Goal: Transaction & Acquisition: Subscribe to service/newsletter

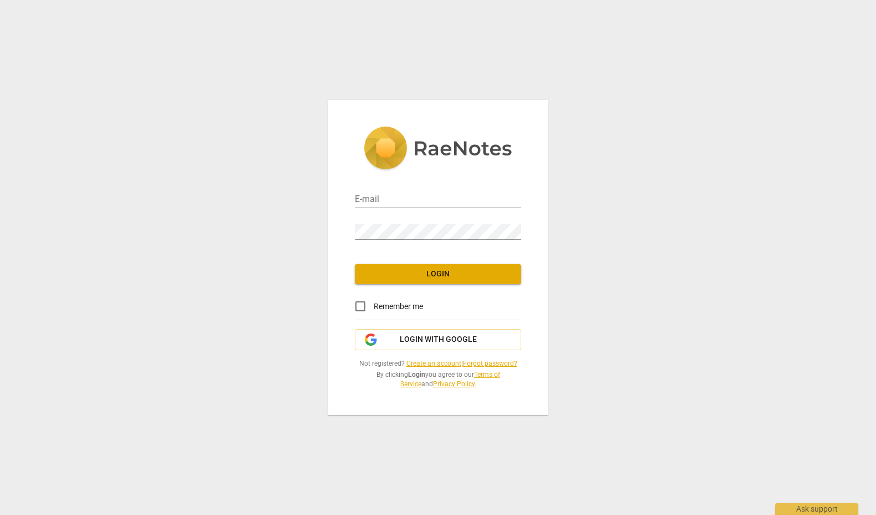
click at [420, 363] on link "Create an account" at bounding box center [433, 363] width 55 height 8
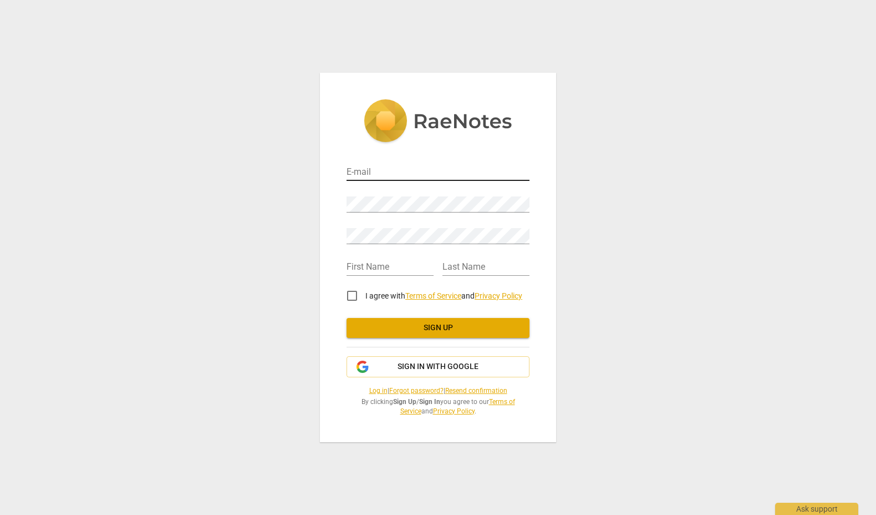
click at [371, 169] on input "email" at bounding box center [438, 173] width 183 height 16
type input "cindy@plinkleadership.com"
click at [517, 294] on span "I agree with Terms of Service and Privacy Policy" at bounding box center [443, 296] width 157 height 12
click at [365, 294] on input "I agree with Terms of Service and Privacy Policy" at bounding box center [352, 295] width 27 height 27
click at [522, 297] on span "I agree with Terms of Service and Privacy Policy" at bounding box center [443, 296] width 157 height 12
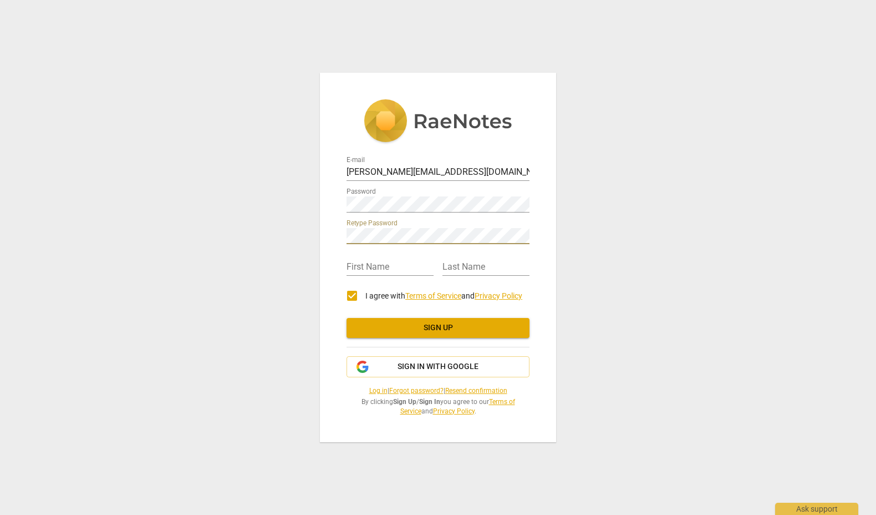
click at [365, 297] on input "I agree with Terms of Service and Privacy Policy" at bounding box center [352, 295] width 27 height 27
checkbox input "false"
click at [364, 267] on input "text" at bounding box center [390, 267] width 87 height 16
type input "Cindy"
type input "Jackson"
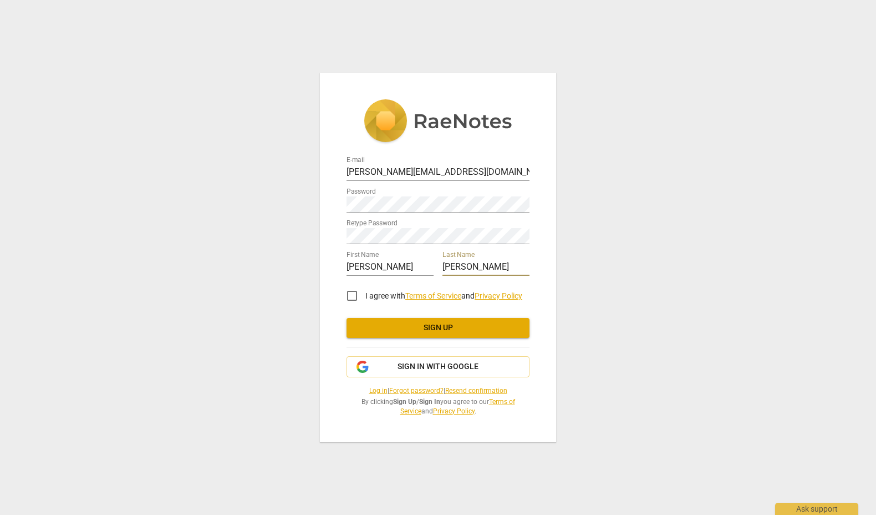
click at [356, 297] on input "I agree with Terms of Service and Privacy Policy" at bounding box center [352, 295] width 27 height 27
checkbox input "true"
click at [442, 328] on span "Sign up" at bounding box center [437, 327] width 165 height 11
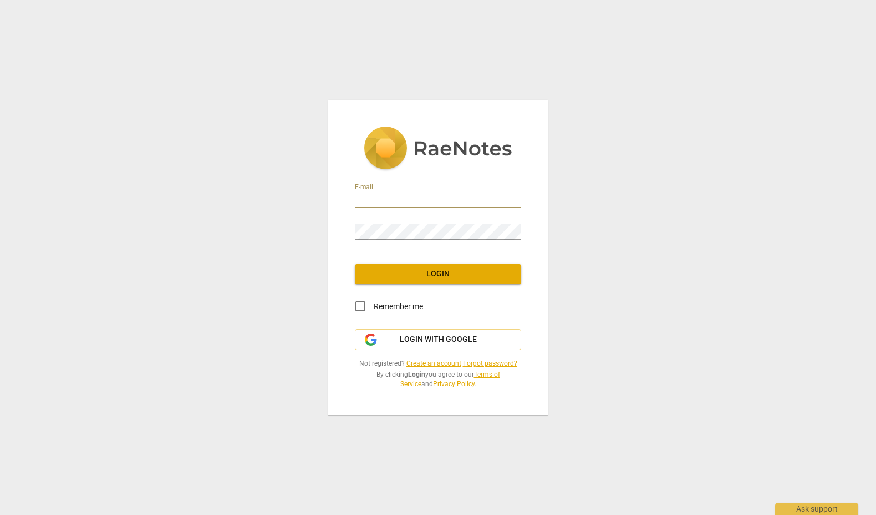
click at [384, 200] on input "email" at bounding box center [438, 200] width 166 height 16
type input "cindy@plinkleadership.com"
click at [424, 253] on div "E-mail cindy@plinkleadership.com Password Login Remember me Login with Google N…" at bounding box center [438, 257] width 220 height 315
click at [360, 305] on input "Remember me" at bounding box center [360, 306] width 27 height 27
checkbox input "true"
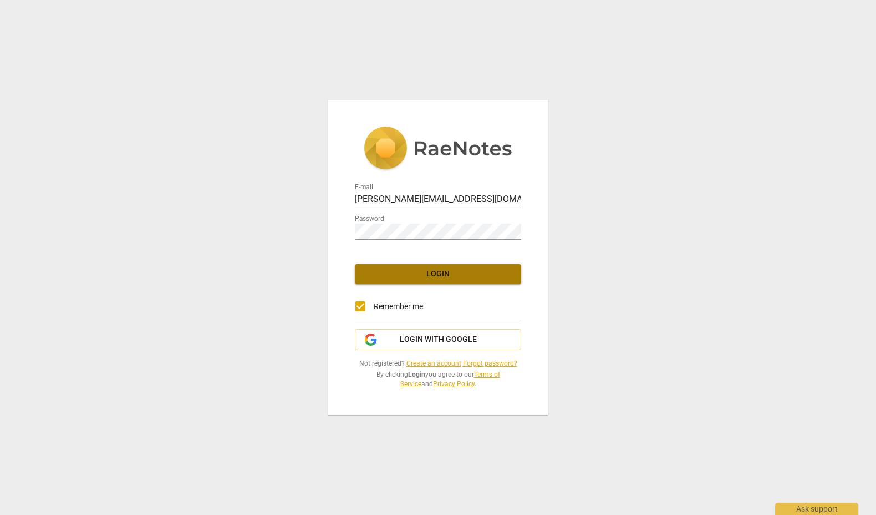
click at [429, 273] on span "Login" at bounding box center [438, 273] width 149 height 11
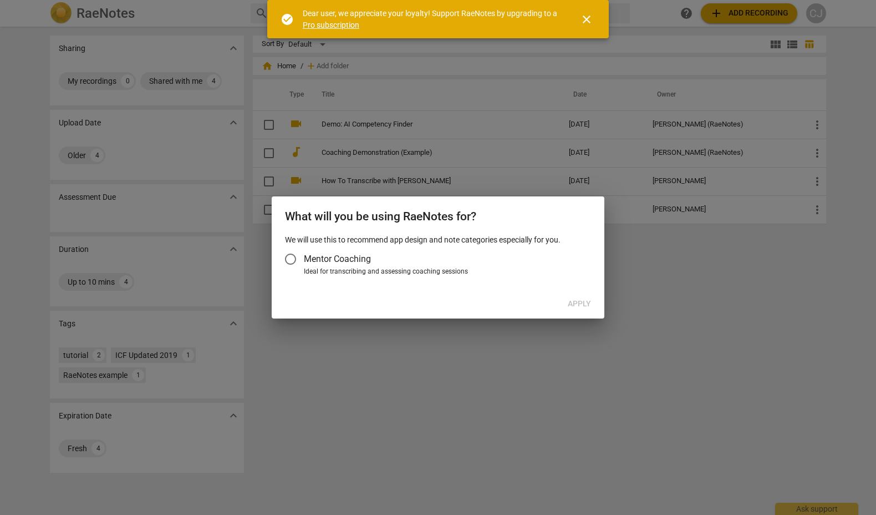
click at [323, 354] on div at bounding box center [438, 257] width 876 height 515
click at [293, 259] on input "Mentor Coaching" at bounding box center [290, 259] width 27 height 27
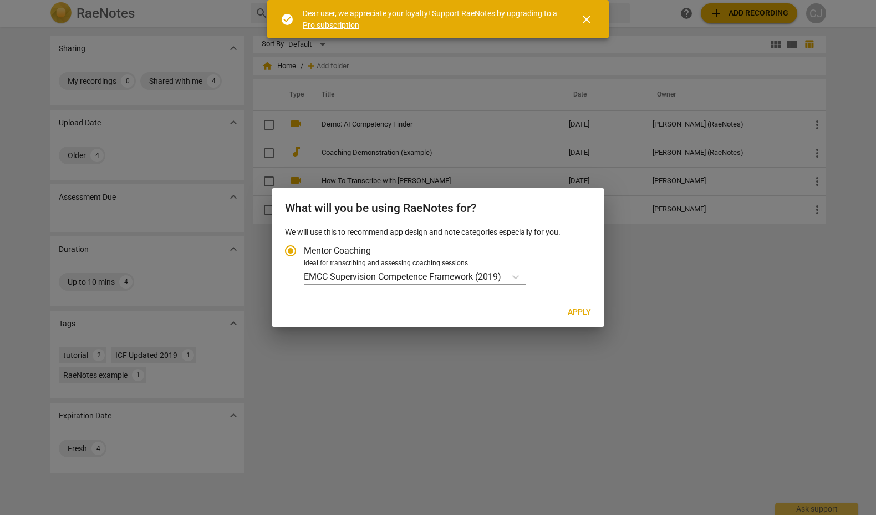
click at [569, 308] on span "Apply" at bounding box center [579, 312] width 23 height 11
radio input "false"
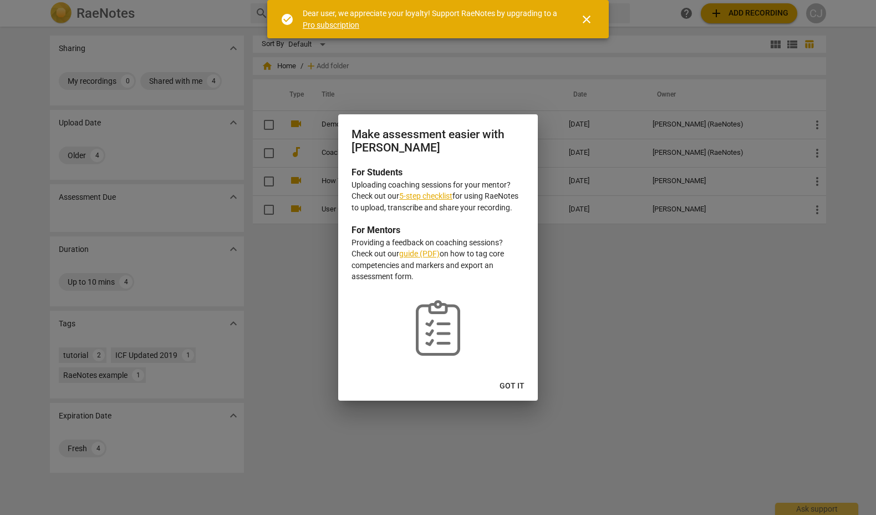
click at [418, 193] on link "5-step checklist" at bounding box center [425, 195] width 53 height 9
click at [515, 382] on span "Got it" at bounding box center [512, 385] width 25 height 11
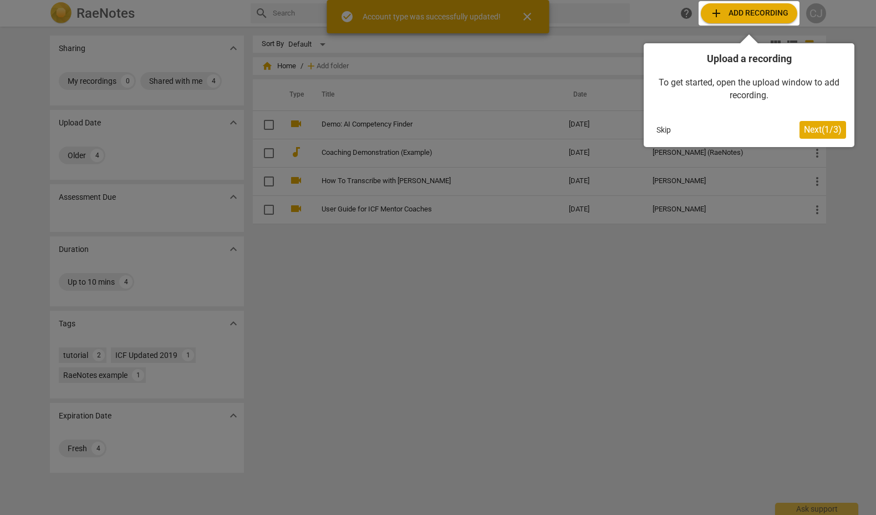
click at [665, 128] on button "Skip" at bounding box center [663, 129] width 23 height 17
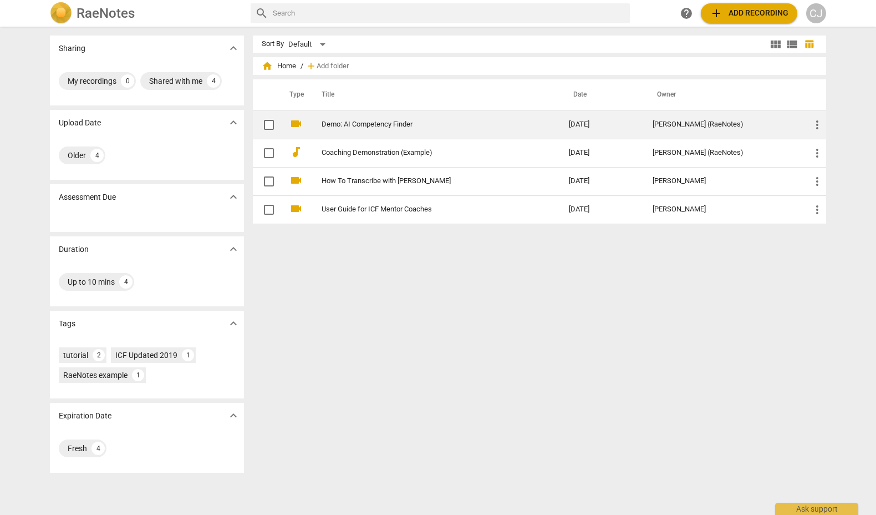
click at [375, 121] on link "Demo: AI Competency Finder" at bounding box center [425, 124] width 207 height 8
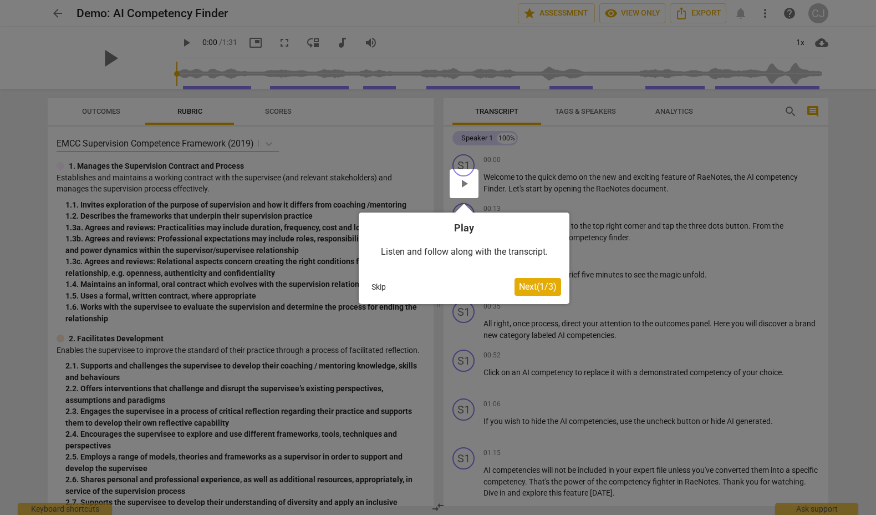
click at [537, 288] on span "Next ( 1 / 3 )" at bounding box center [538, 286] width 38 height 11
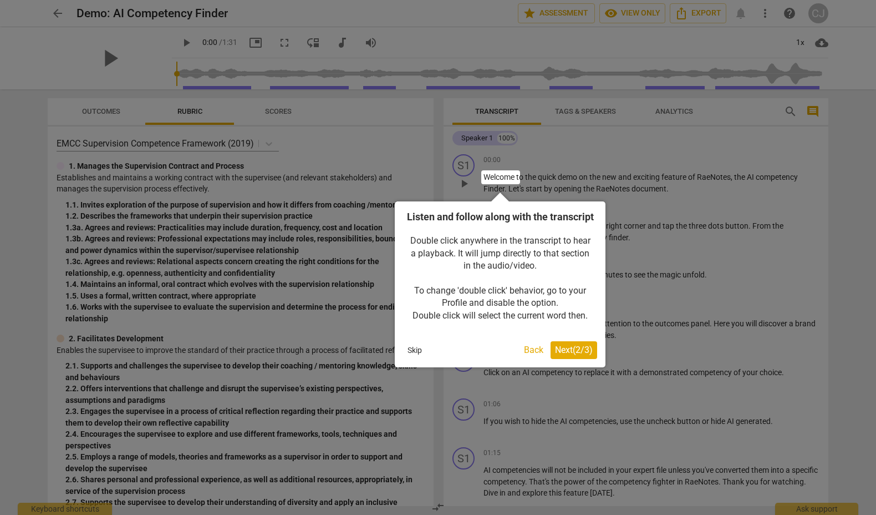
click at [575, 355] on span "Next ( 2 / 3 )" at bounding box center [574, 349] width 38 height 11
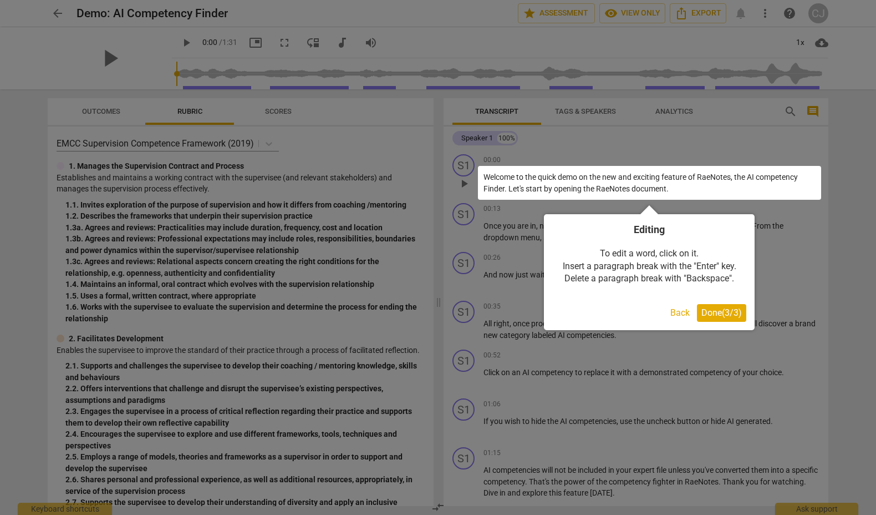
click at [721, 308] on span "Done ( 3 / 3 )" at bounding box center [721, 312] width 40 height 11
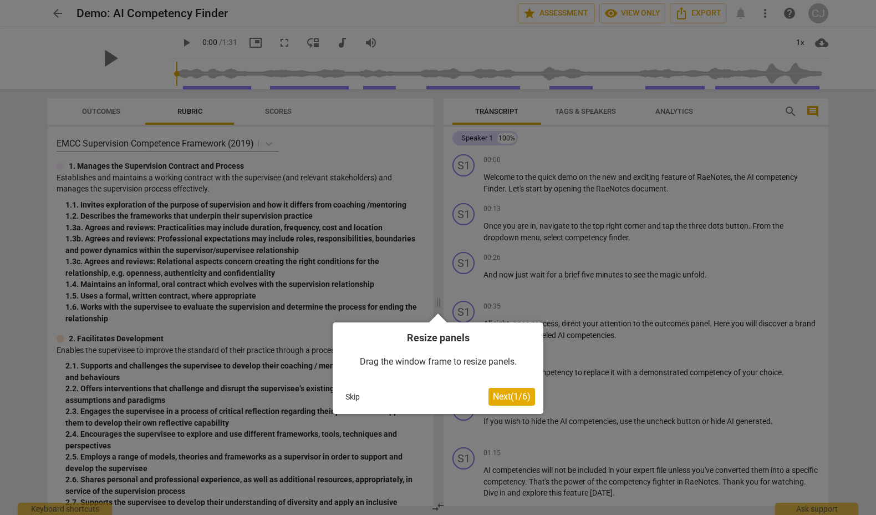
click at [498, 394] on span "Next ( 1 / 6 )" at bounding box center [512, 396] width 38 height 11
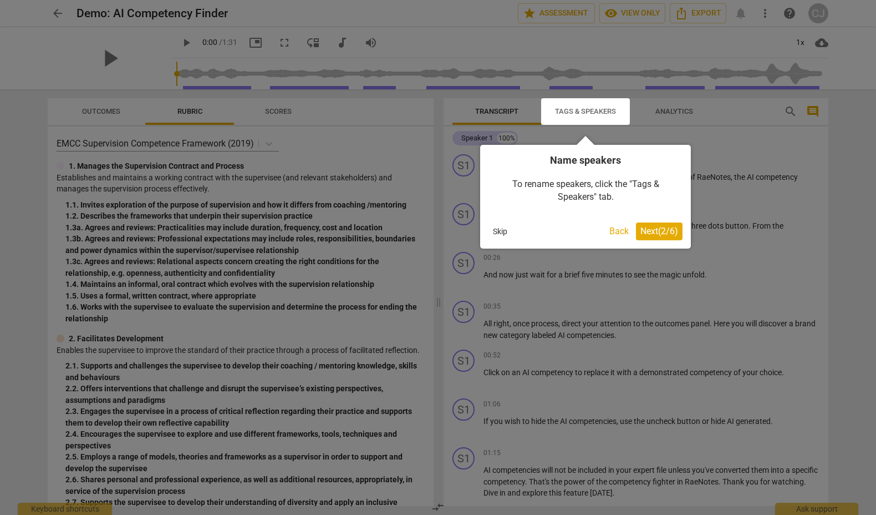
click at [647, 231] on span "Next ( 2 / 6 )" at bounding box center [659, 231] width 38 height 11
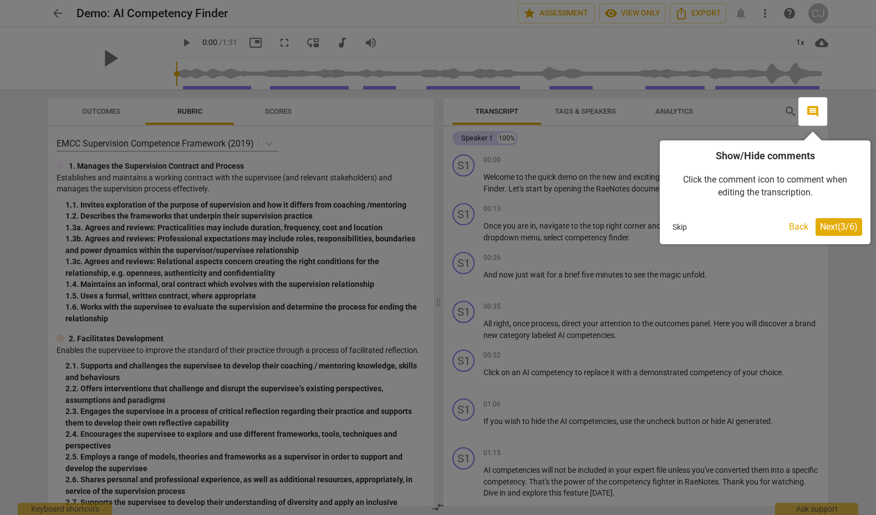
click at [833, 227] on span "Next ( 3 / 6 )" at bounding box center [839, 226] width 38 height 11
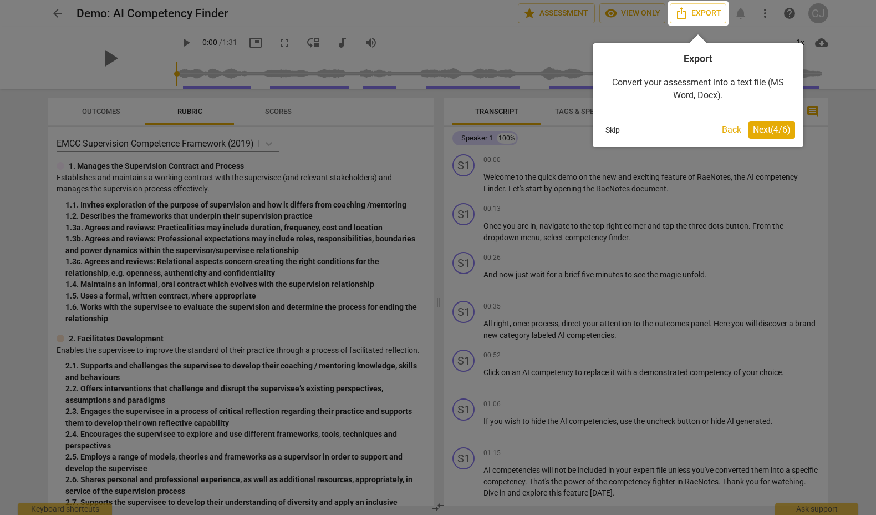
click at [767, 130] on span "Next ( 4 / 6 )" at bounding box center [772, 129] width 38 height 11
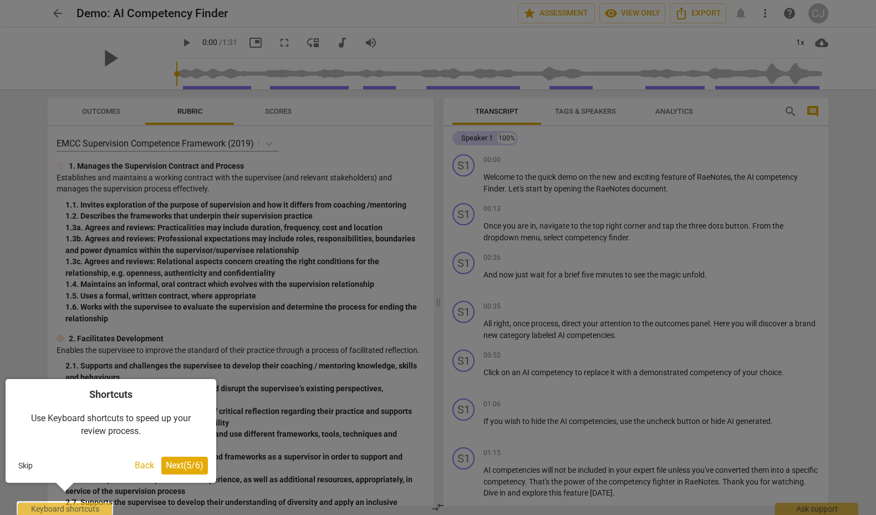
click at [182, 465] on span "Next ( 5 / 6 )" at bounding box center [185, 465] width 38 height 11
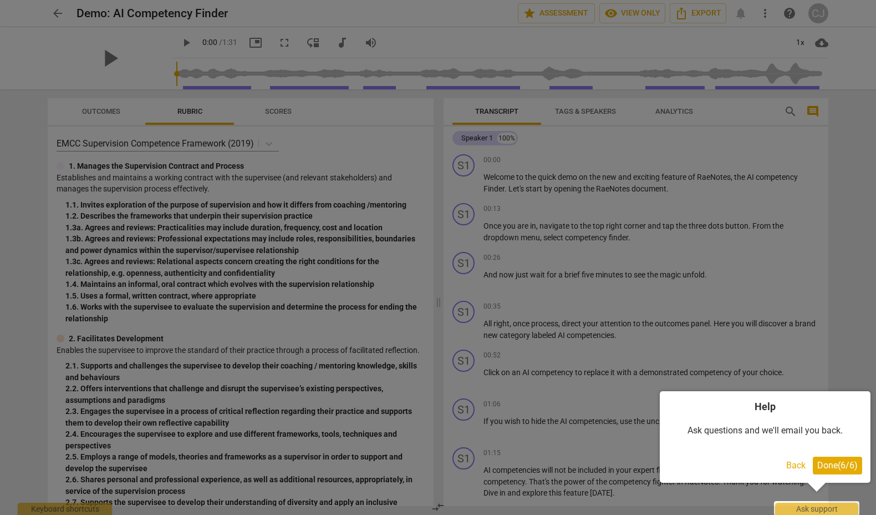
click at [839, 465] on span "Done ( 6 / 6 )" at bounding box center [837, 465] width 40 height 11
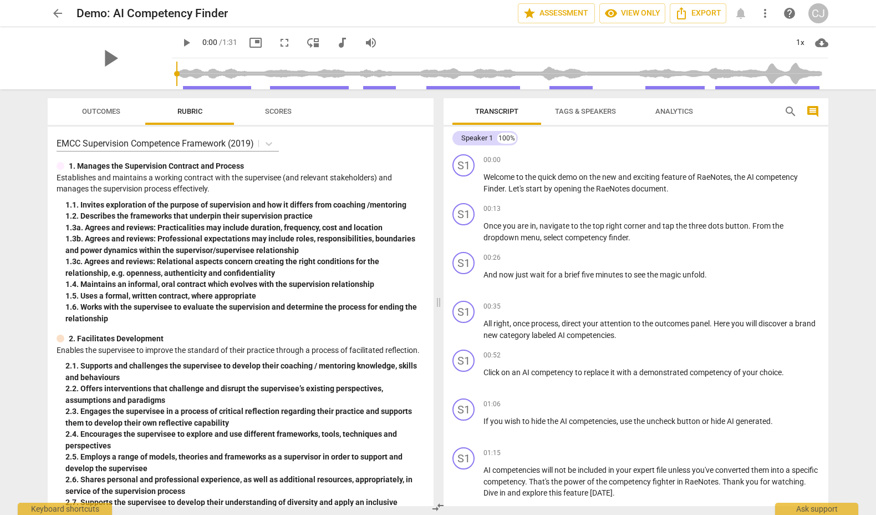
click at [768, 13] on span "more_vert" at bounding box center [764, 13] width 13 height 13
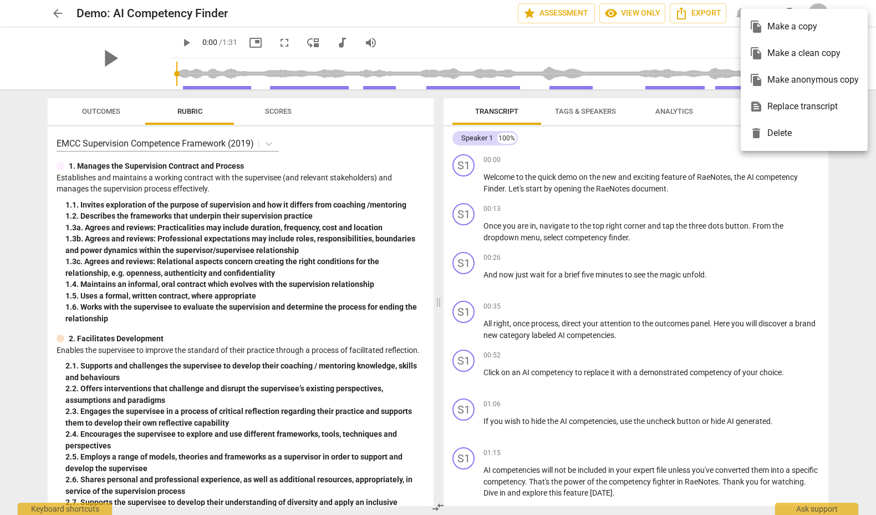
click at [658, 49] on div at bounding box center [438, 257] width 876 height 515
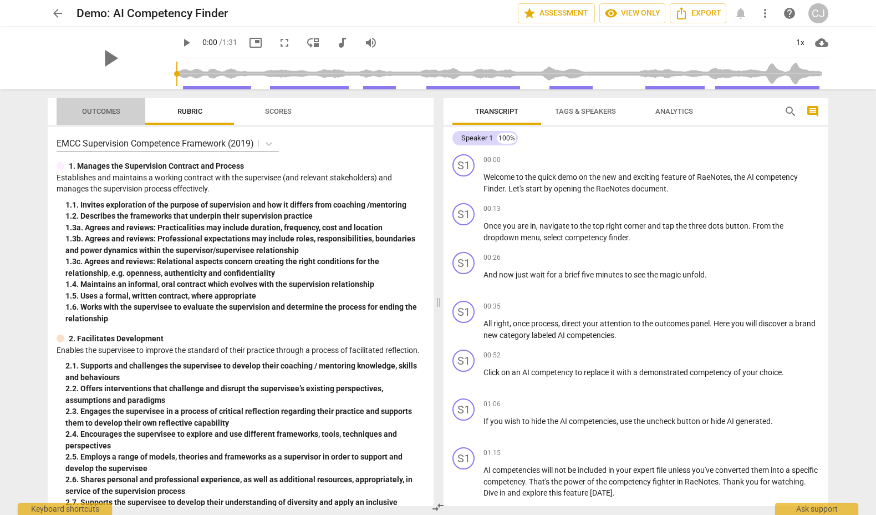
click at [106, 109] on span "Outcomes" at bounding box center [101, 111] width 38 height 8
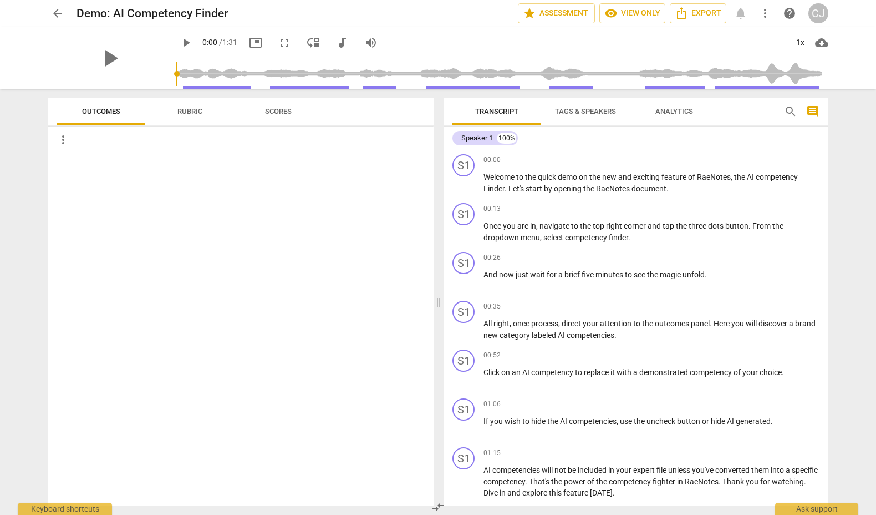
click at [186, 111] on span "Rubric" at bounding box center [189, 111] width 25 height 8
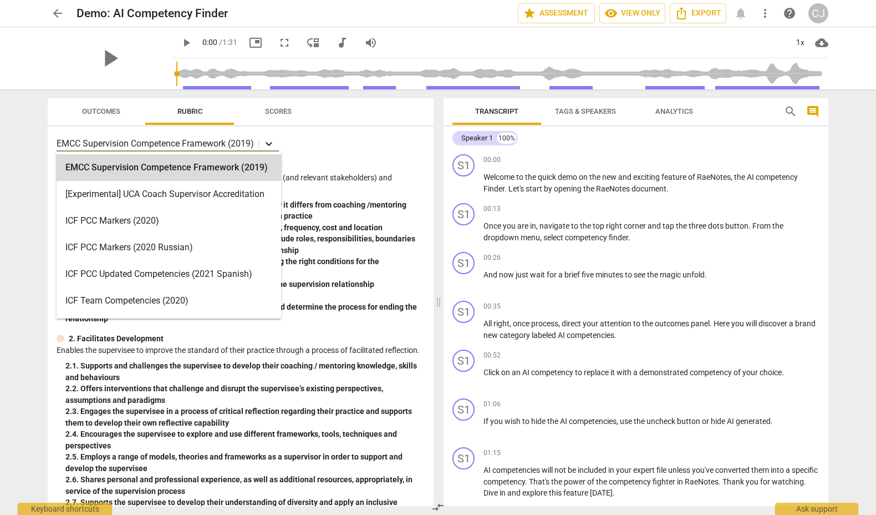
click at [271, 141] on icon at bounding box center [268, 143] width 11 height 11
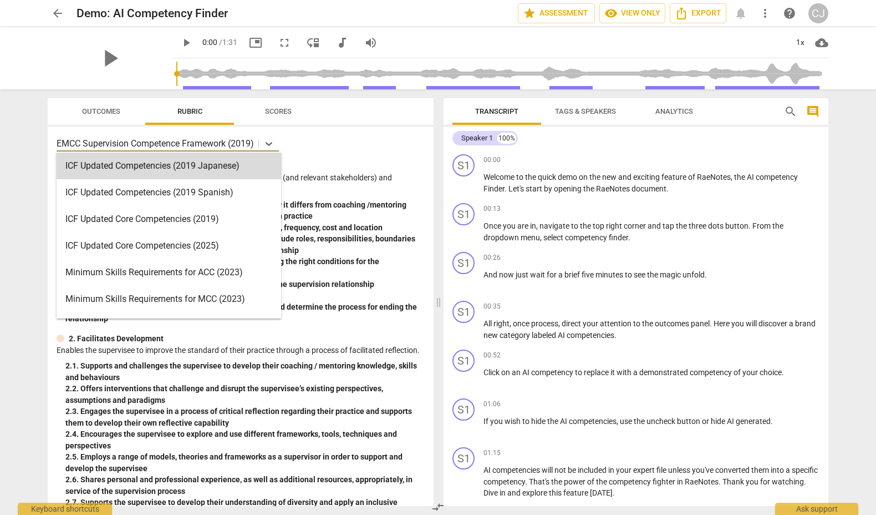
scroll to position [166, 0]
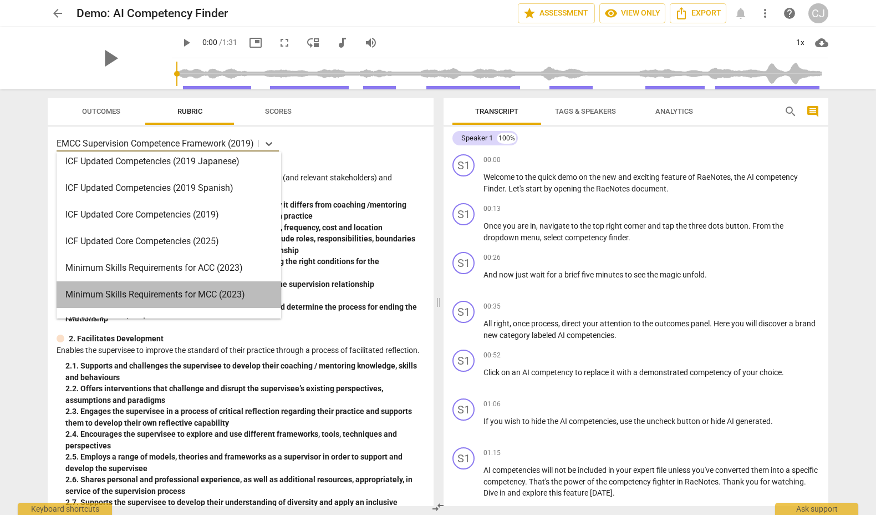
click at [208, 296] on div "Minimum Skills Requirements for MCC (2023)" at bounding box center [169, 294] width 225 height 27
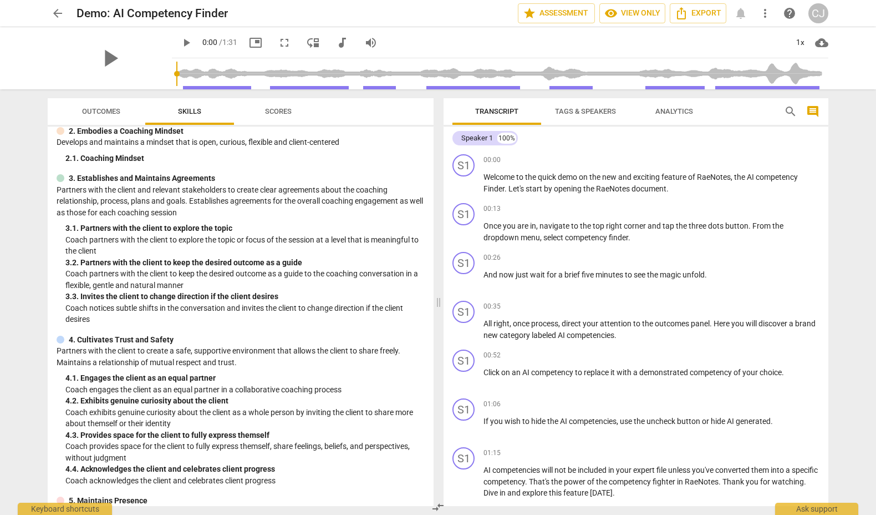
scroll to position [80, 0]
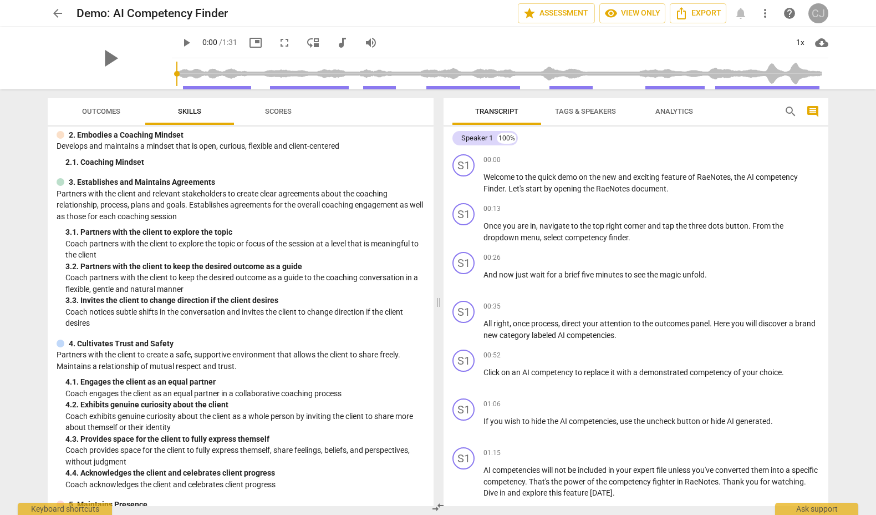
click at [816, 12] on div "CJ" at bounding box center [818, 13] width 20 height 20
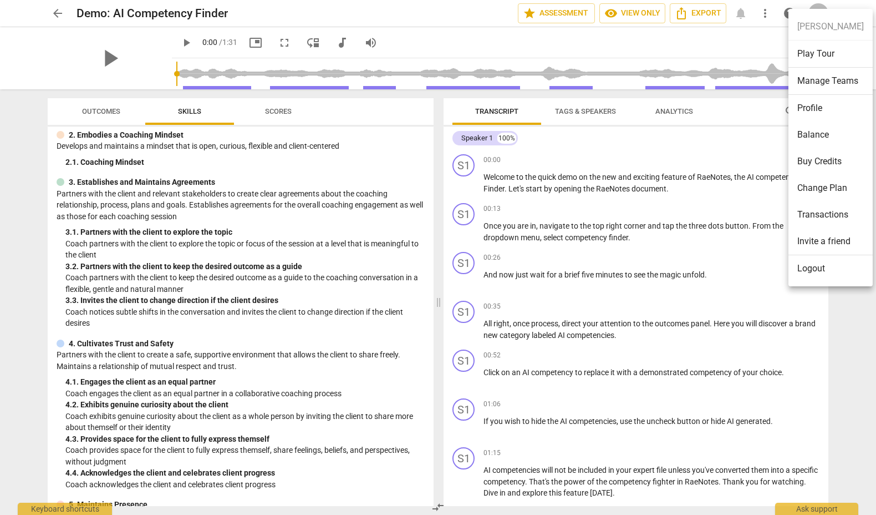
click at [806, 111] on li "Profile" at bounding box center [830, 108] width 84 height 27
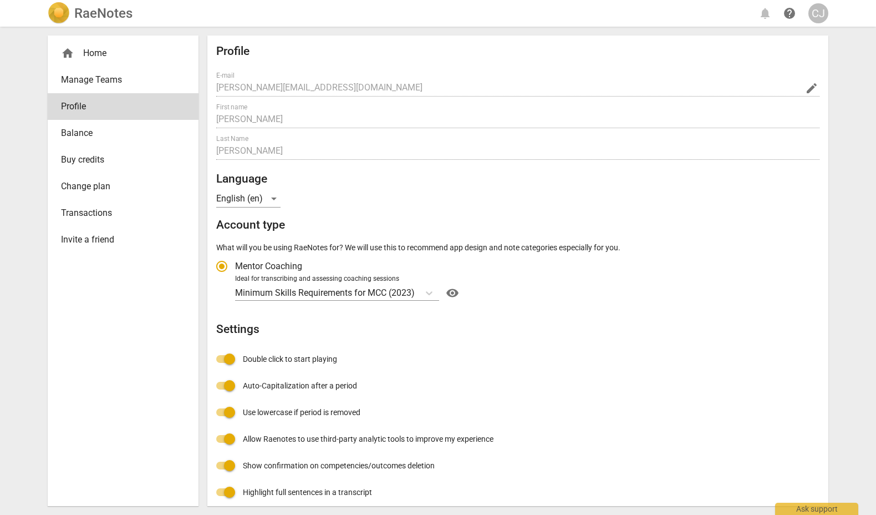
radio input "false"
click at [82, 213] on span "Transactions" at bounding box center [118, 212] width 115 height 13
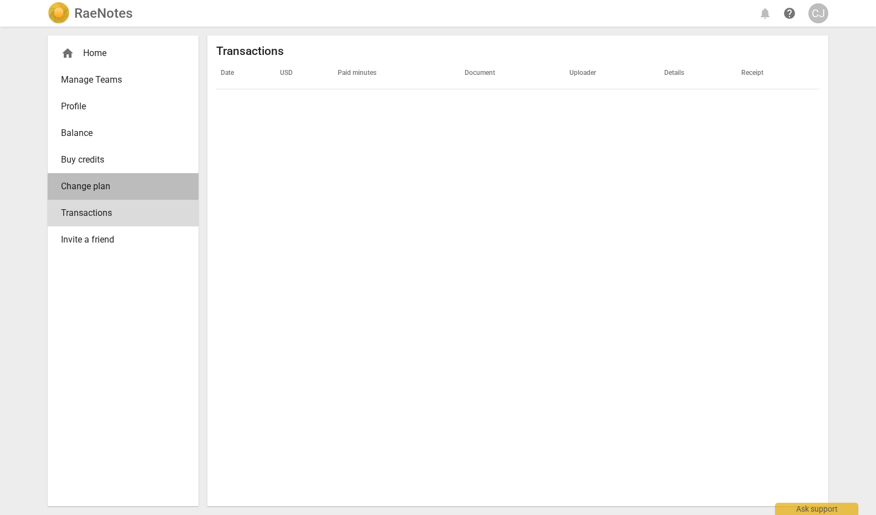
click at [95, 185] on span "Change plan" at bounding box center [118, 186] width 115 height 13
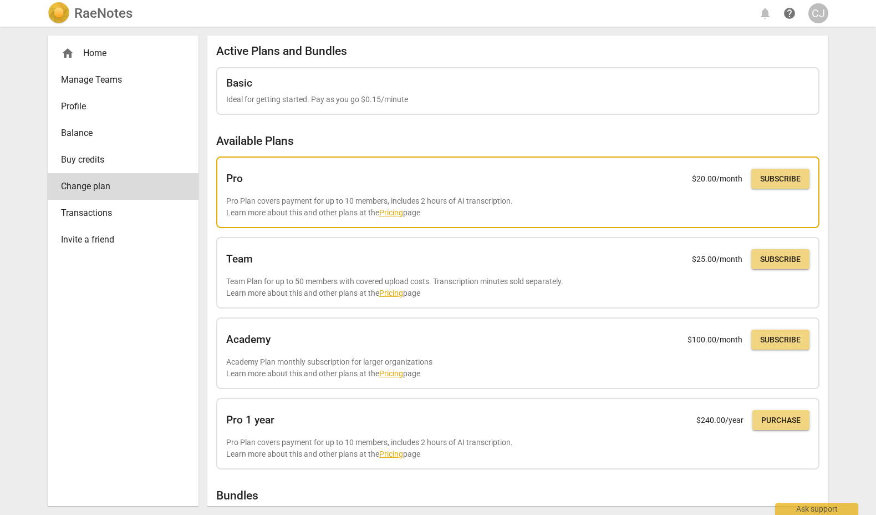
click at [395, 211] on link "Pricing" at bounding box center [391, 212] width 24 height 9
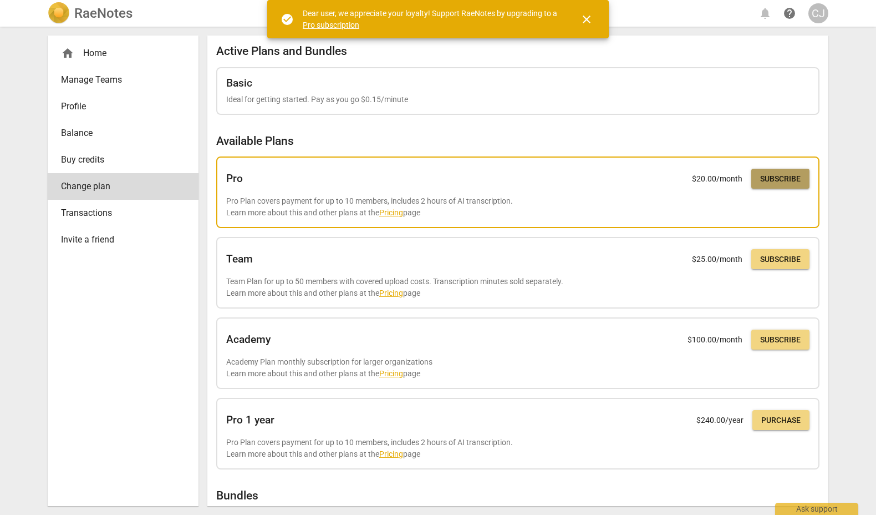
click at [775, 178] on span "Subscribe" at bounding box center [780, 179] width 40 height 11
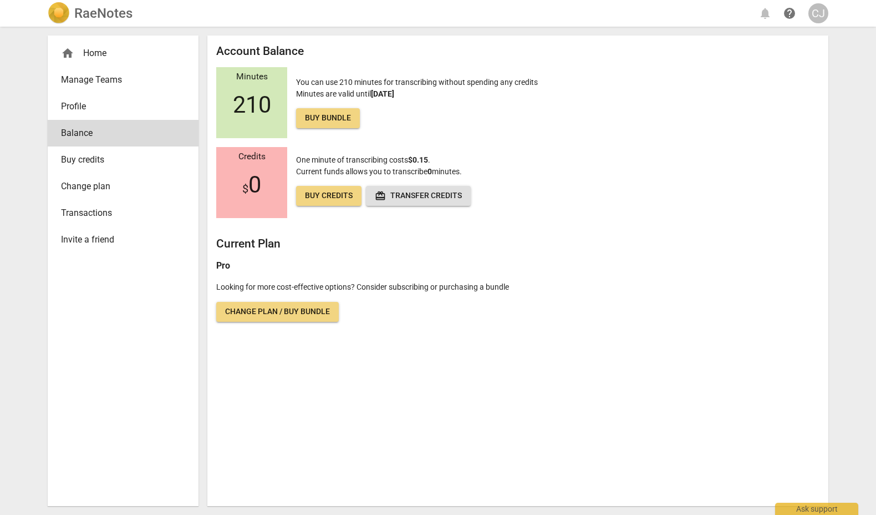
click at [273, 308] on span "Change plan / Buy bundle" at bounding box center [277, 311] width 105 height 11
